Goal: Information Seeking & Learning: Learn about a topic

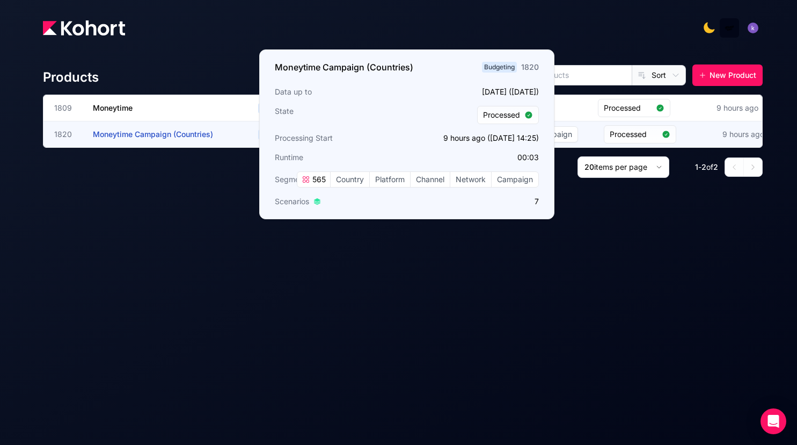
click at [161, 132] on span "Moneytime Campaign (Countries)" at bounding box center [153, 133] width 120 height 9
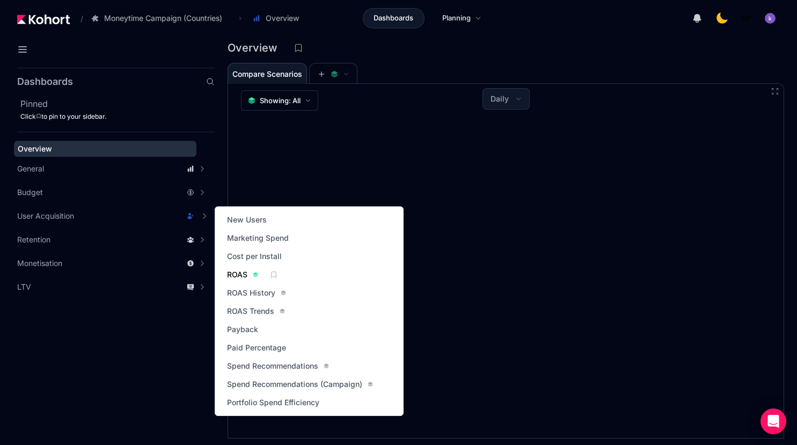
click at [235, 273] on span "ROAS" at bounding box center [237, 274] width 20 height 11
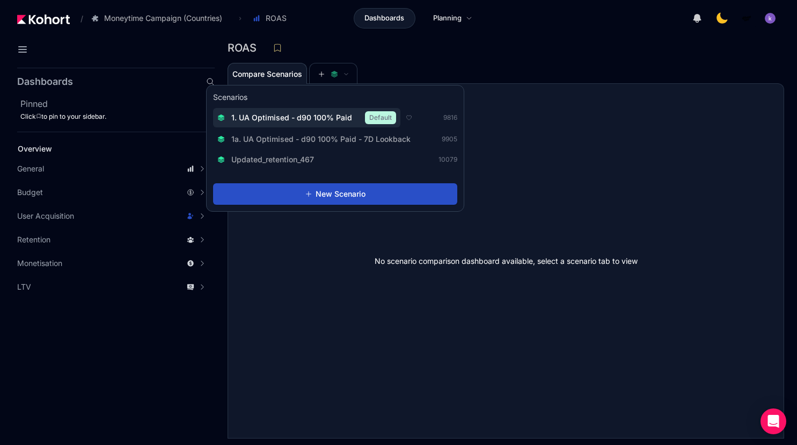
click at [286, 122] on span "1. UA Optimised - d90 100% Paid" at bounding box center [291, 117] width 121 height 11
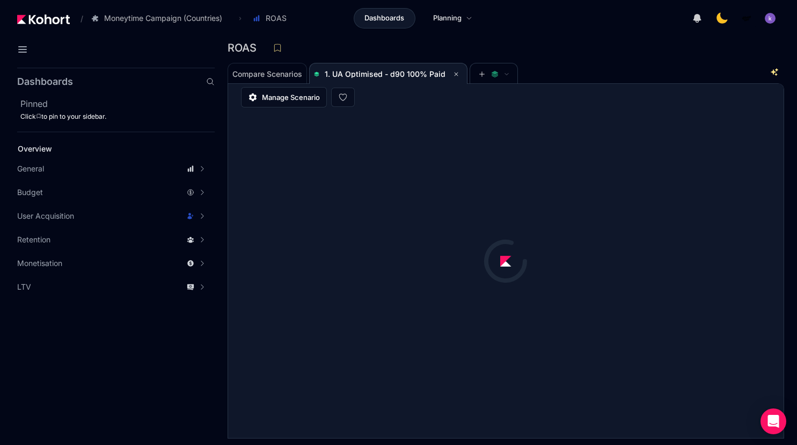
click at [584, 61] on div "ROAS" at bounding box center [506, 51] width 557 height 23
